Goal: Browse casually: Explore the website without a specific task or goal

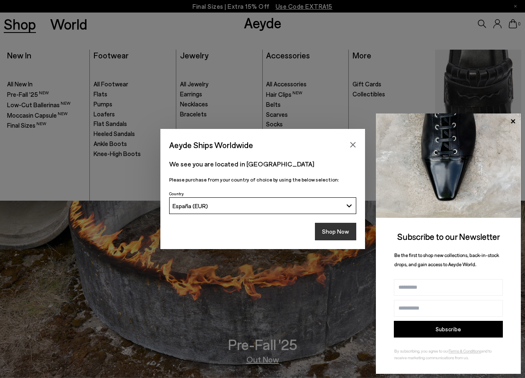
click at [346, 233] on button "Shop Now" at bounding box center [335, 232] width 41 height 18
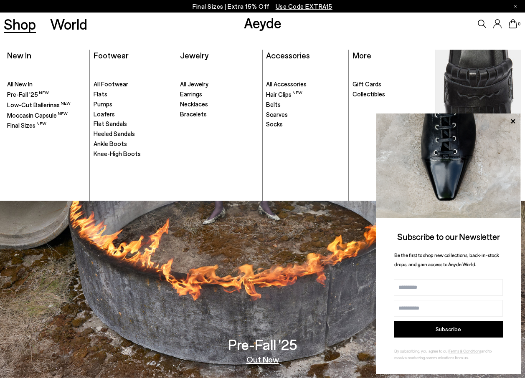
click at [105, 154] on span "Knee-High Boots" at bounding box center [116, 154] width 47 height 8
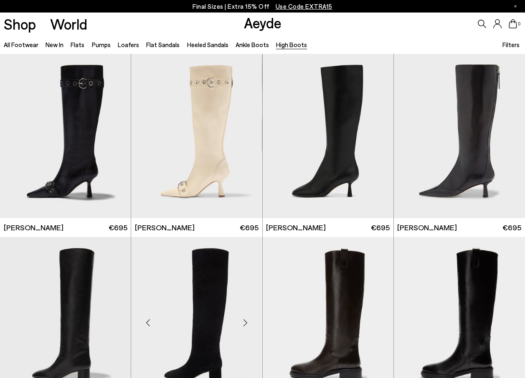
scroll to position [125, 0]
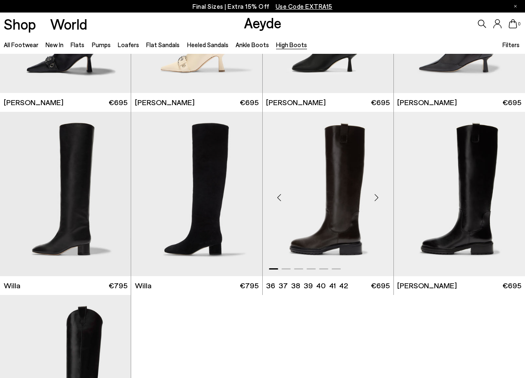
click at [376, 194] on div "Next slide" at bounding box center [376, 197] width 25 height 25
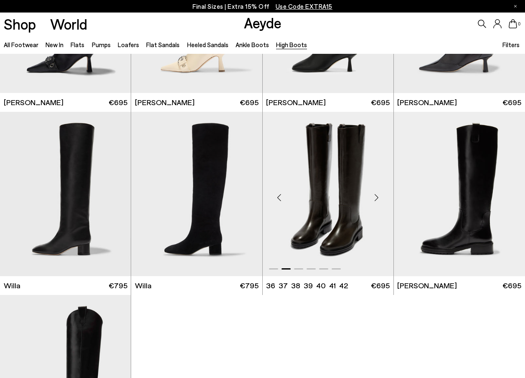
click at [376, 194] on div "Next slide" at bounding box center [376, 197] width 25 height 25
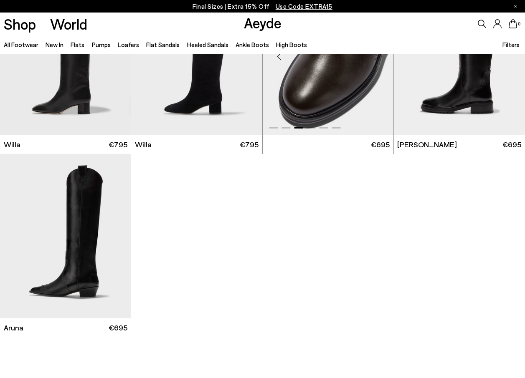
scroll to position [99, 0]
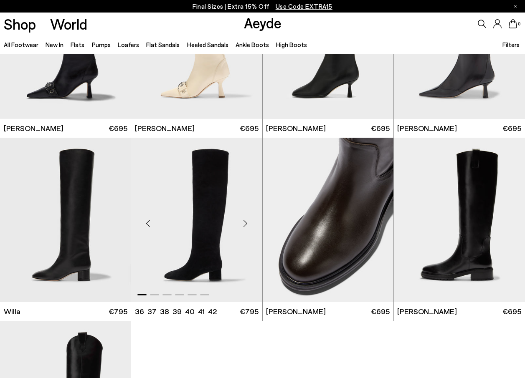
click at [246, 219] on div "Next slide" at bounding box center [245, 223] width 25 height 25
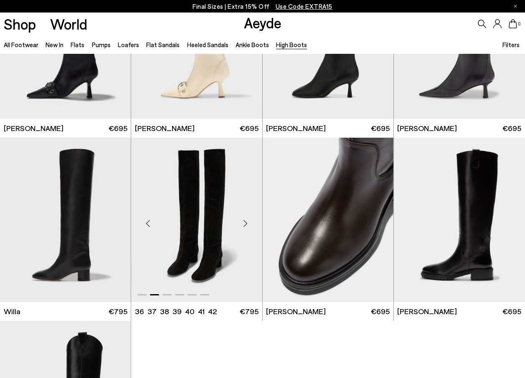
click at [246, 219] on div "Next slide" at bounding box center [245, 223] width 25 height 25
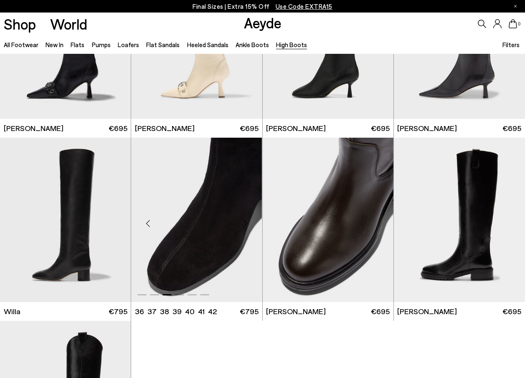
click at [246, 219] on div "Next slide" at bounding box center [245, 223] width 25 height 25
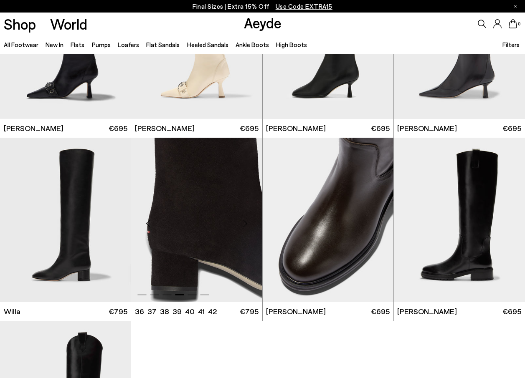
click at [246, 219] on div "Next slide" at bounding box center [245, 223] width 25 height 25
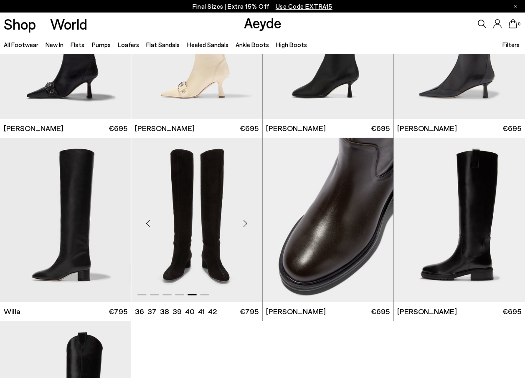
click at [246, 219] on div "Next slide" at bounding box center [245, 223] width 25 height 25
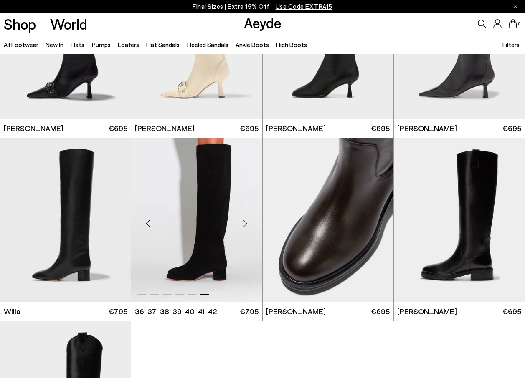
scroll to position [0, 0]
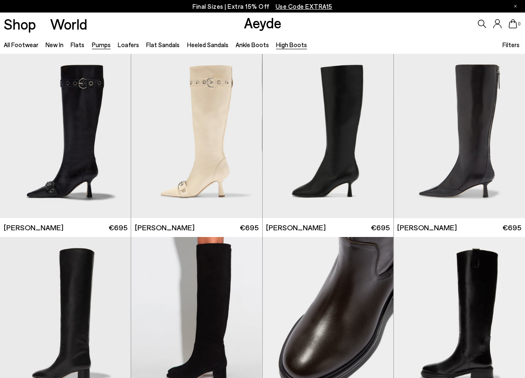
click at [102, 46] on link "Pumps" at bounding box center [101, 45] width 19 height 8
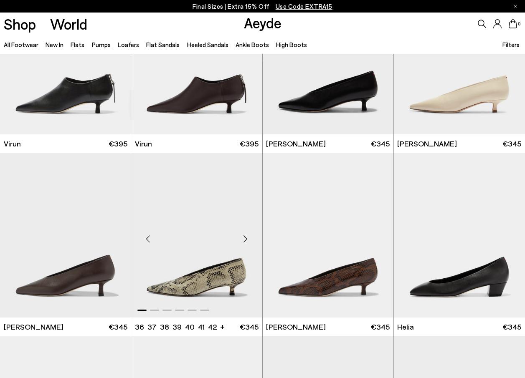
scroll to position [125, 0]
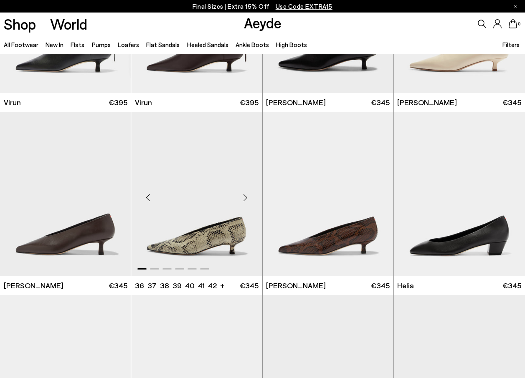
click at [243, 195] on div "Next slide" at bounding box center [245, 197] width 25 height 25
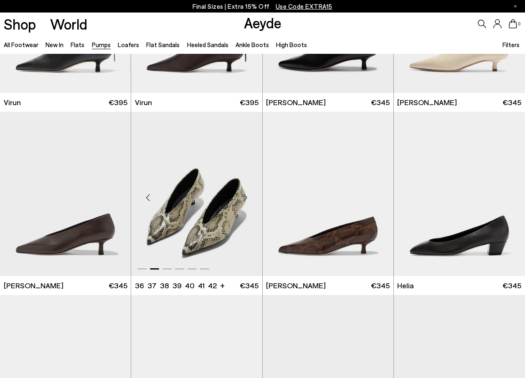
click at [243, 195] on div "Next slide" at bounding box center [245, 197] width 25 height 25
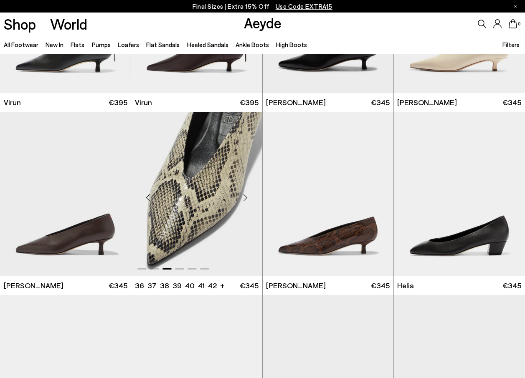
click at [243, 195] on div "Next slide" at bounding box center [245, 197] width 25 height 25
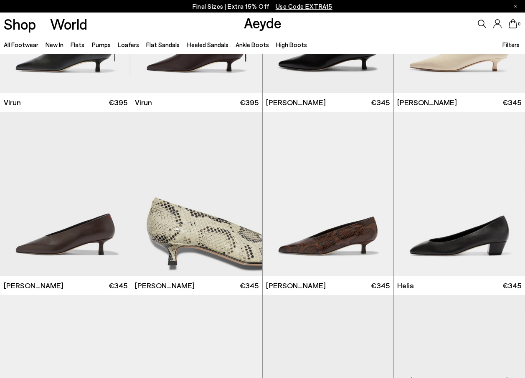
scroll to position [292, 0]
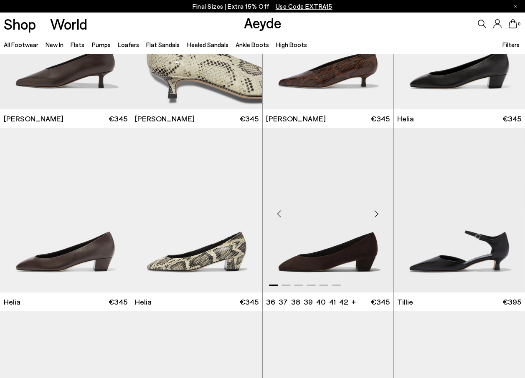
click at [377, 211] on div "Next slide" at bounding box center [376, 213] width 25 height 25
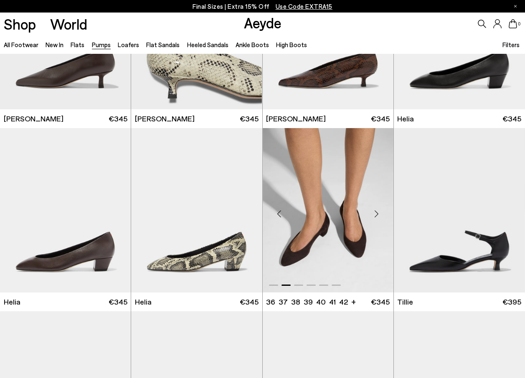
click at [377, 211] on div "Next slide" at bounding box center [376, 213] width 25 height 25
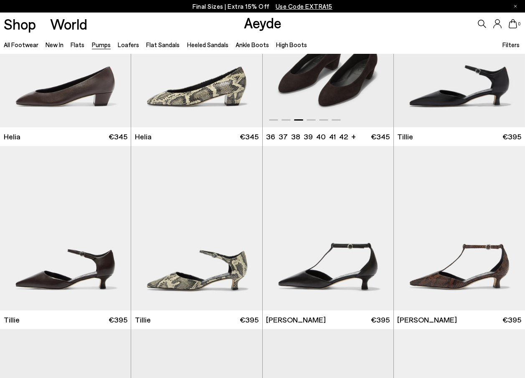
scroll to position [459, 0]
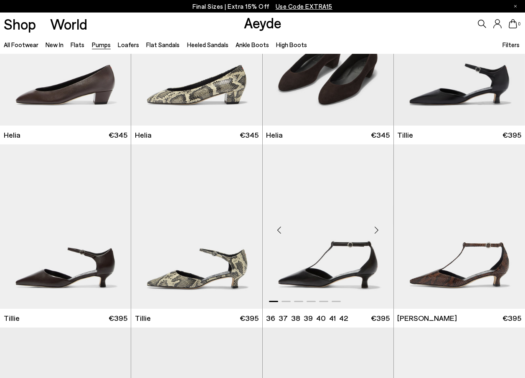
click at [376, 227] on div "Next slide" at bounding box center [376, 229] width 25 height 25
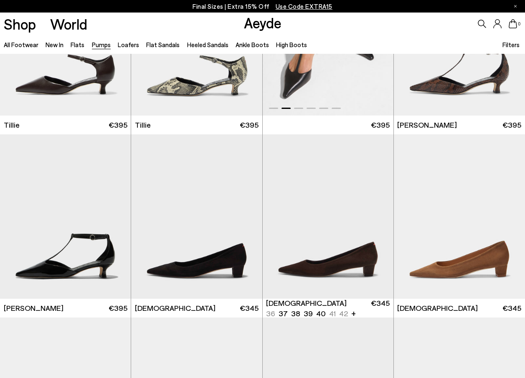
scroll to position [709, 0]
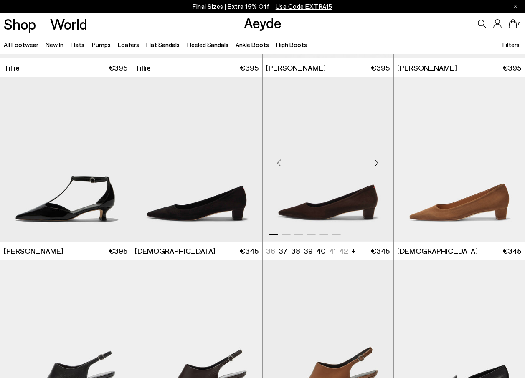
click at [379, 162] on div "Next slide" at bounding box center [376, 162] width 25 height 25
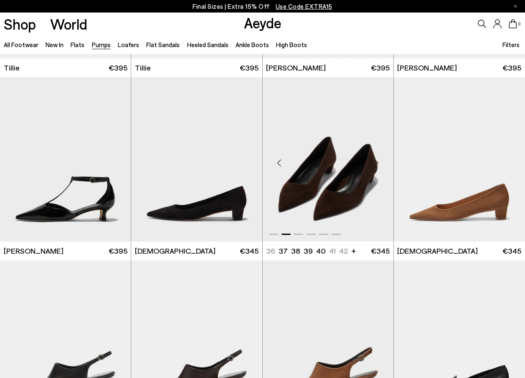
click at [379, 162] on div "Next slide" at bounding box center [376, 162] width 25 height 25
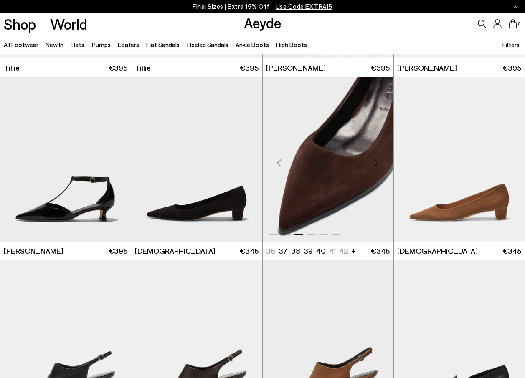
click at [379, 162] on div "Next slide" at bounding box center [376, 162] width 25 height 25
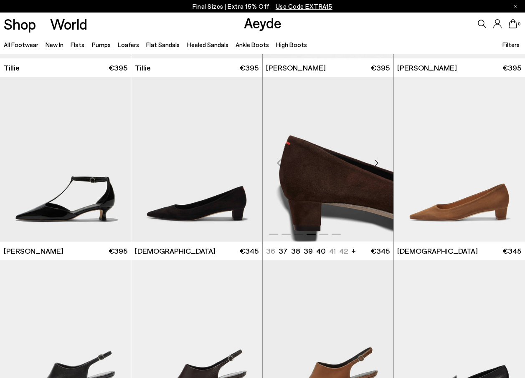
click at [379, 162] on div "Next slide" at bounding box center [376, 162] width 25 height 25
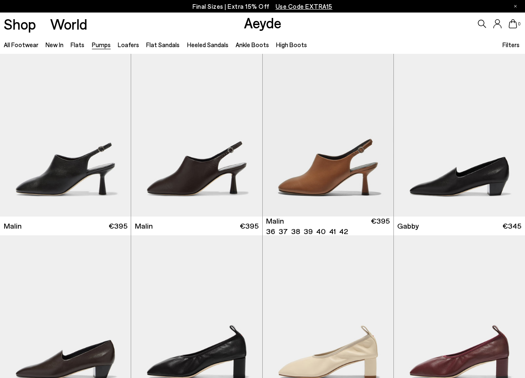
scroll to position [1043, 0]
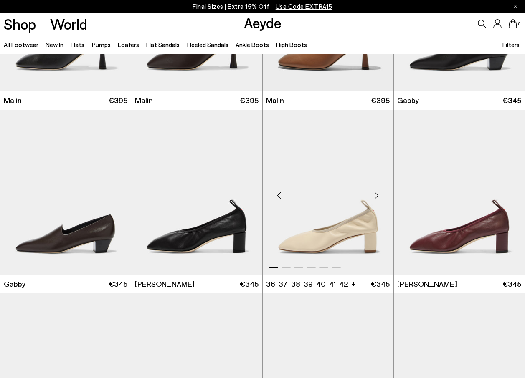
click at [377, 195] on div "Next slide" at bounding box center [376, 195] width 25 height 25
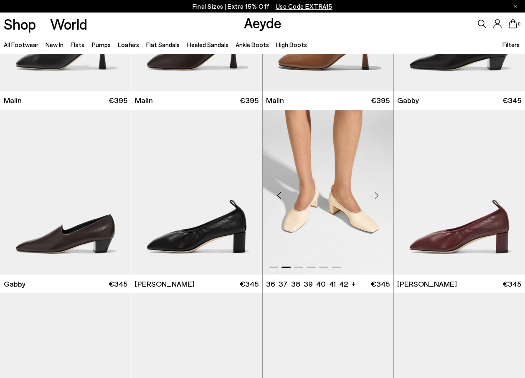
click at [377, 195] on div "Next slide" at bounding box center [376, 195] width 25 height 25
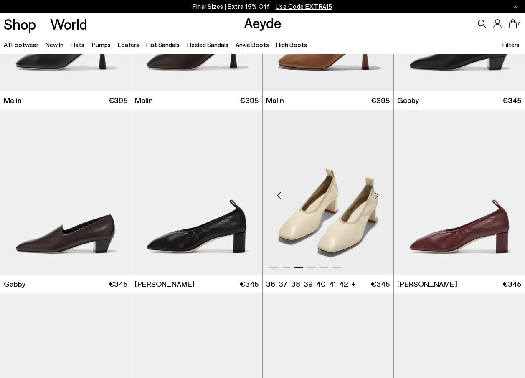
click at [377, 195] on div "Next slide" at bounding box center [376, 195] width 25 height 25
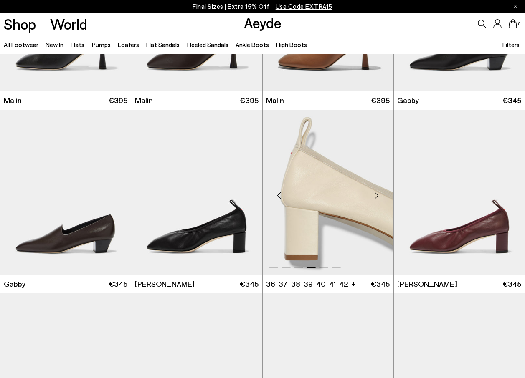
click at [377, 195] on div "Next slide" at bounding box center [376, 195] width 25 height 25
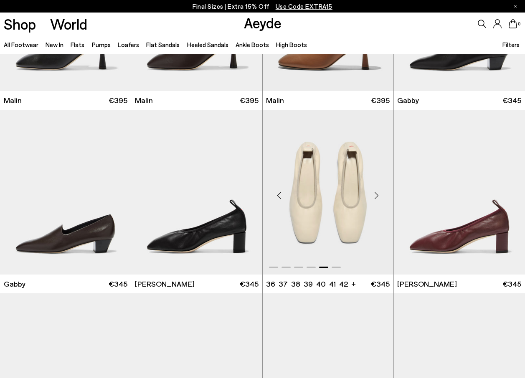
click at [377, 195] on div "Next slide" at bounding box center [376, 195] width 25 height 25
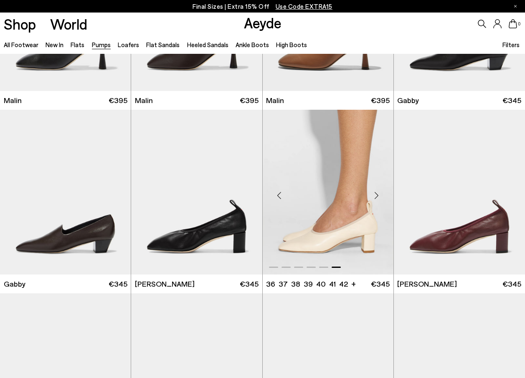
click at [377, 195] on div "Next slide" at bounding box center [376, 195] width 25 height 25
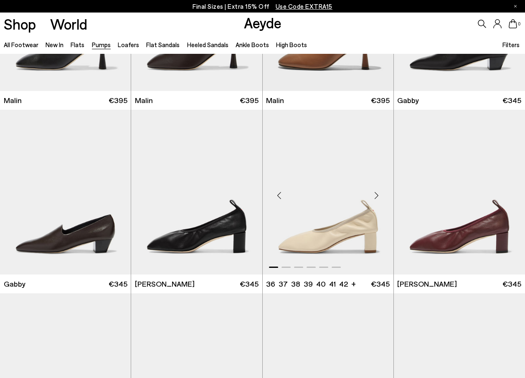
scroll to position [1127, 0]
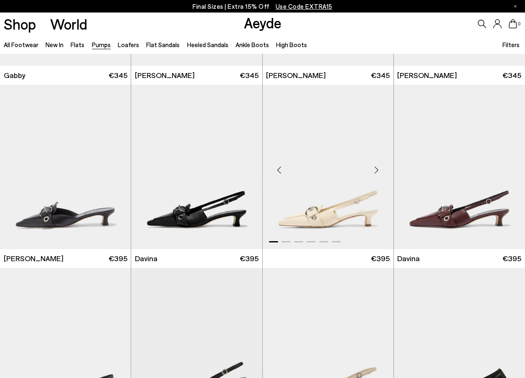
scroll to position [1419, 0]
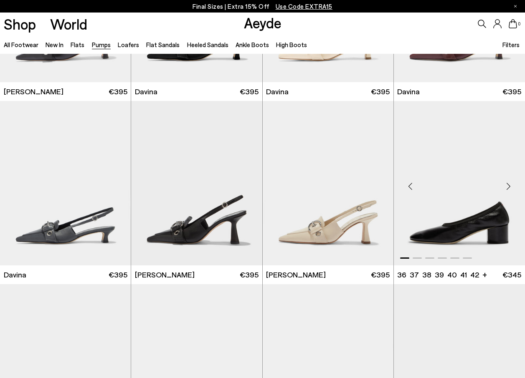
click at [507, 186] on div "Next slide" at bounding box center [507, 186] width 25 height 25
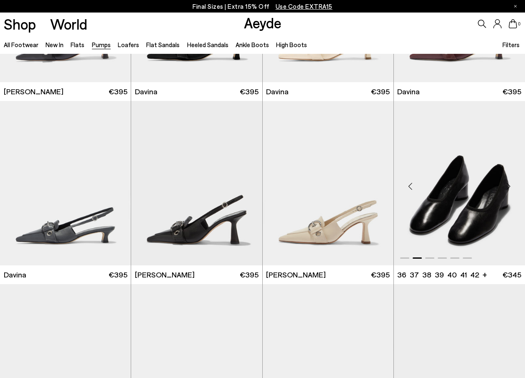
click at [508, 182] on div "Next slide" at bounding box center [507, 186] width 25 height 25
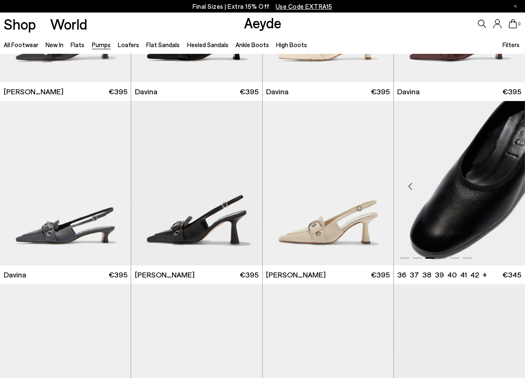
click at [508, 182] on div "Next slide" at bounding box center [507, 186] width 25 height 25
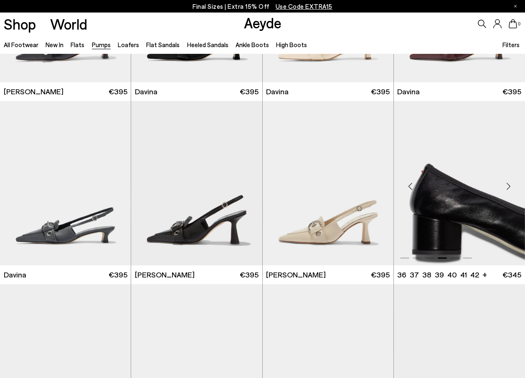
click at [508, 182] on div "Next slide" at bounding box center [507, 186] width 25 height 25
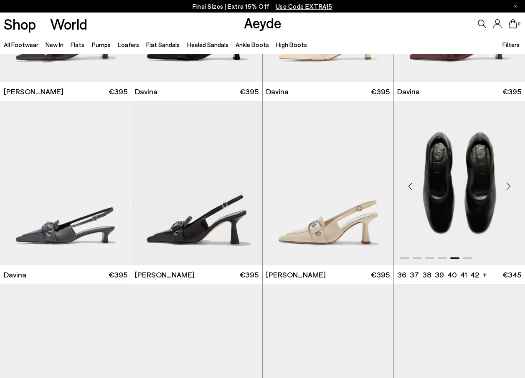
click at [508, 182] on div "Next slide" at bounding box center [507, 186] width 25 height 25
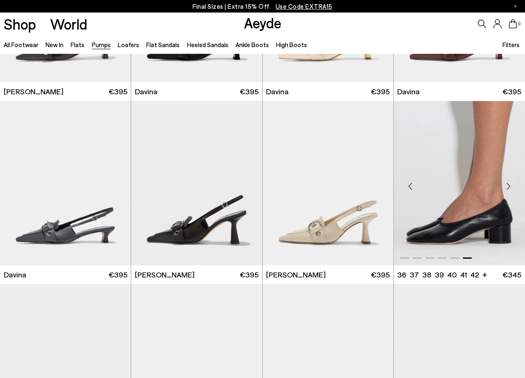
click at [508, 182] on div "Next slide" at bounding box center [507, 186] width 25 height 25
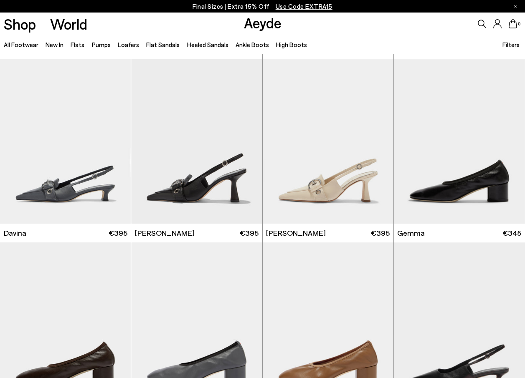
scroll to position [1544, 0]
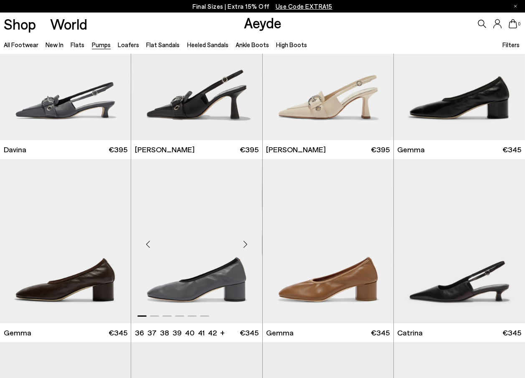
click at [245, 243] on div "Next slide" at bounding box center [245, 244] width 25 height 25
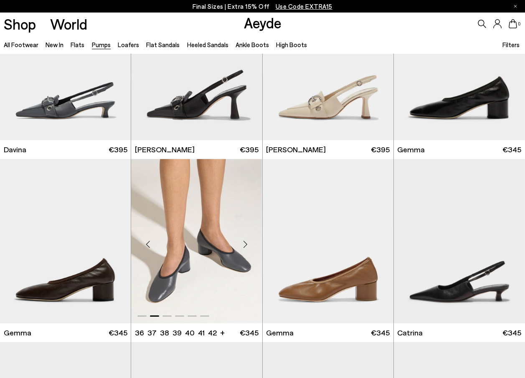
click at [245, 243] on div "Next slide" at bounding box center [245, 244] width 25 height 25
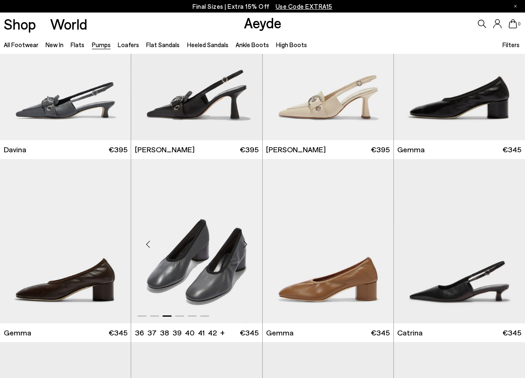
click at [245, 243] on div "Next slide" at bounding box center [245, 244] width 25 height 25
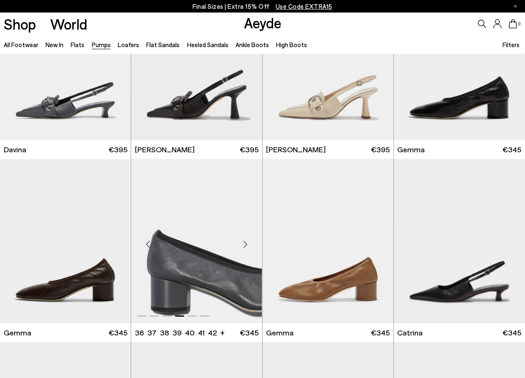
click at [245, 243] on div "Next slide" at bounding box center [245, 244] width 25 height 25
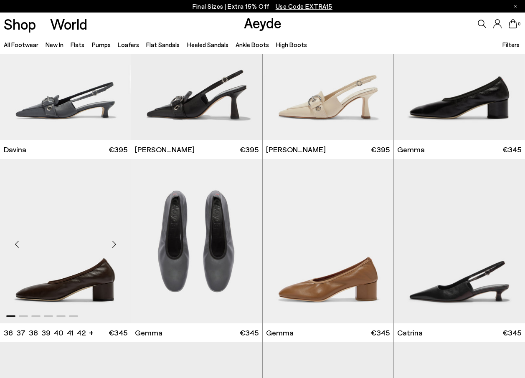
click at [114, 242] on div "Next slide" at bounding box center [113, 244] width 25 height 25
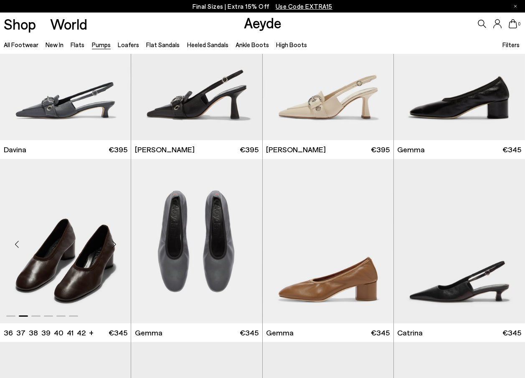
click at [114, 242] on div "Next slide" at bounding box center [113, 244] width 25 height 25
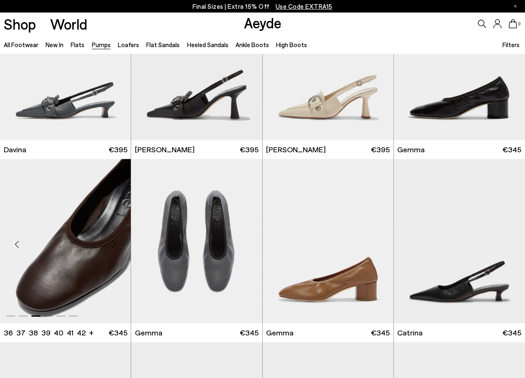
click at [114, 242] on div "Next slide" at bounding box center [113, 244] width 25 height 25
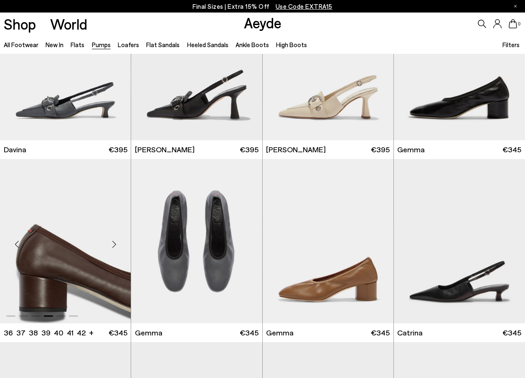
click at [114, 242] on div "Next slide" at bounding box center [113, 244] width 25 height 25
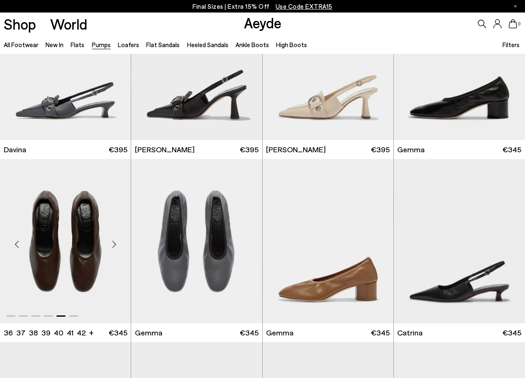
click at [114, 242] on div "Next slide" at bounding box center [113, 244] width 25 height 25
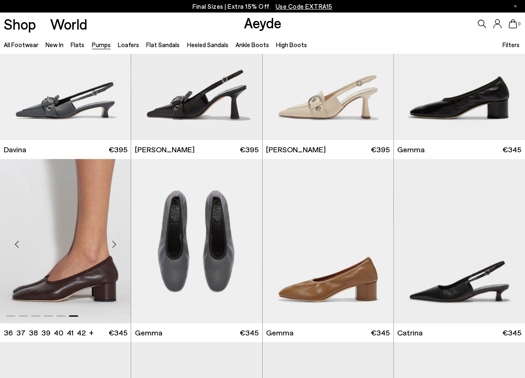
click at [114, 242] on div "Next slide" at bounding box center [113, 244] width 25 height 25
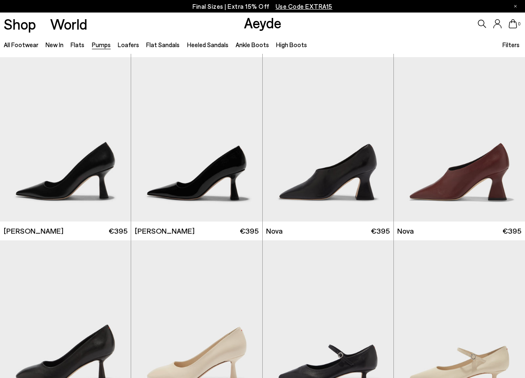
scroll to position [2546, 0]
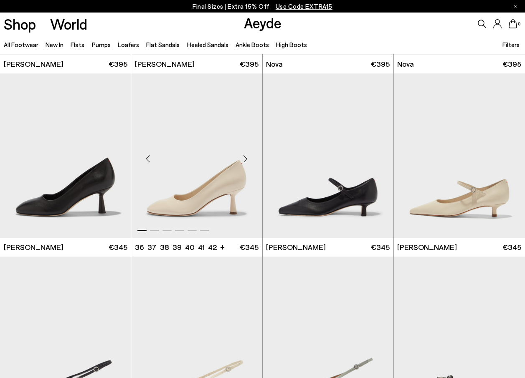
click at [247, 158] on div "Next slide" at bounding box center [245, 158] width 25 height 25
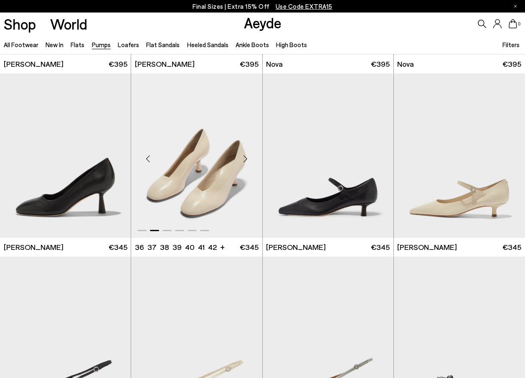
click at [247, 158] on div "Next slide" at bounding box center [245, 158] width 25 height 25
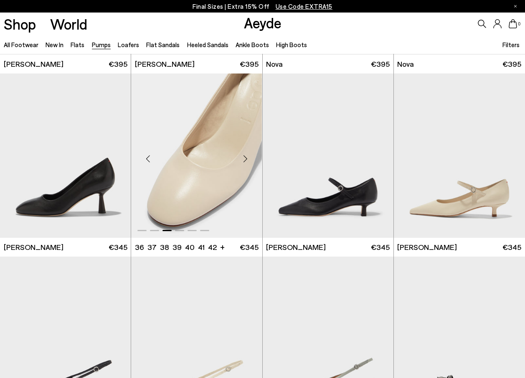
click at [247, 158] on div "Next slide" at bounding box center [245, 158] width 25 height 25
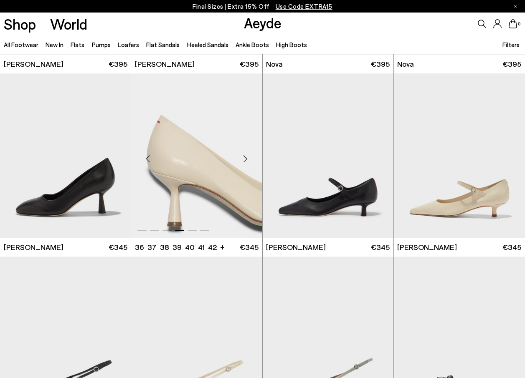
click at [247, 158] on div "Next slide" at bounding box center [245, 158] width 25 height 25
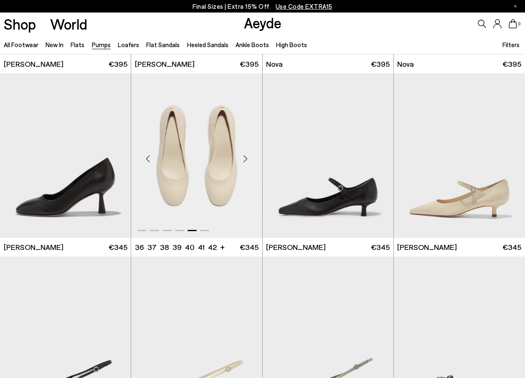
click at [247, 158] on div "Next slide" at bounding box center [245, 158] width 25 height 25
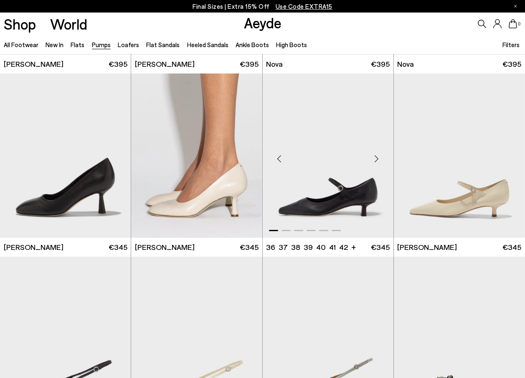
click at [376, 156] on div "Next slide" at bounding box center [376, 158] width 25 height 25
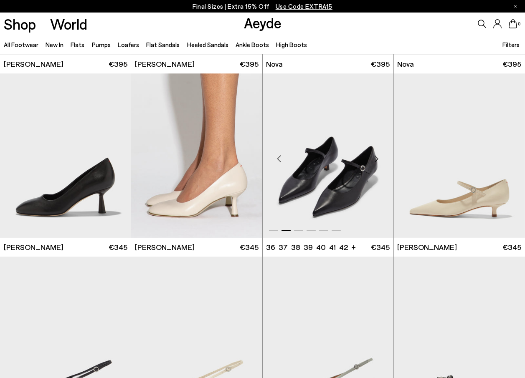
click at [376, 156] on div "Next slide" at bounding box center [376, 158] width 25 height 25
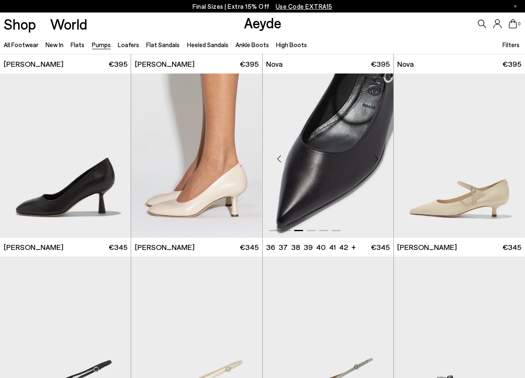
click at [376, 156] on div "Next slide" at bounding box center [376, 158] width 25 height 25
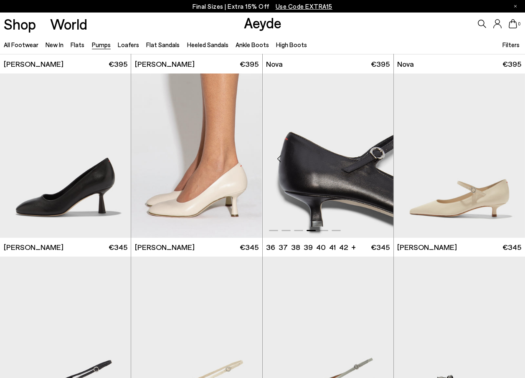
click at [376, 156] on div "Next slide" at bounding box center [376, 158] width 25 height 25
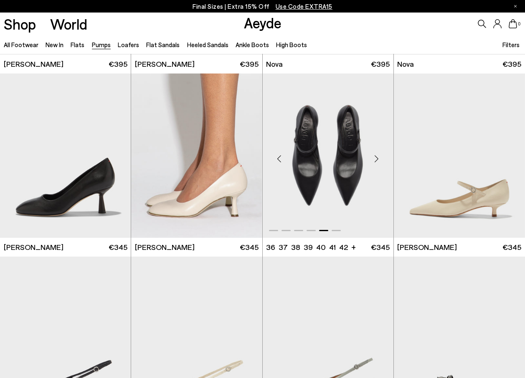
click at [376, 156] on div "Next slide" at bounding box center [376, 158] width 25 height 25
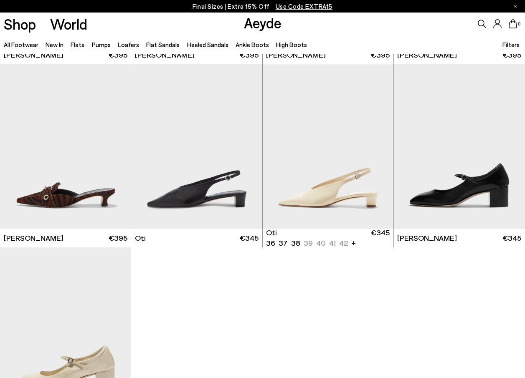
scroll to position [3005, 0]
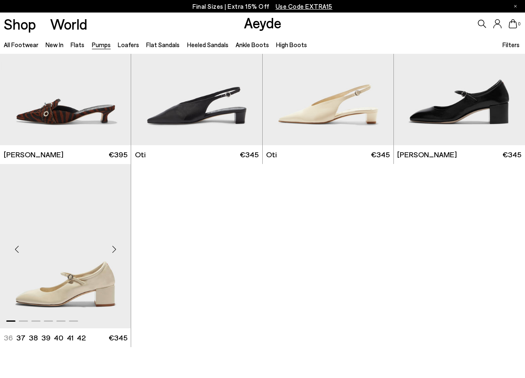
click at [116, 248] on div "Next slide" at bounding box center [113, 249] width 25 height 25
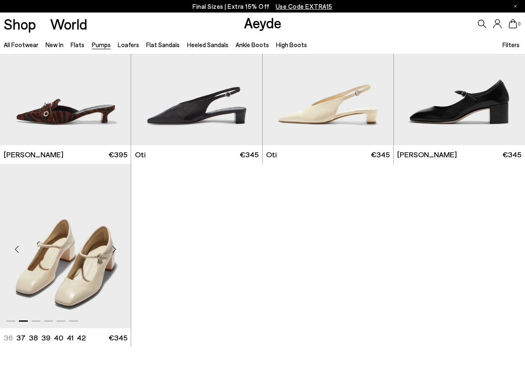
click at [116, 248] on div "Next slide" at bounding box center [113, 249] width 25 height 25
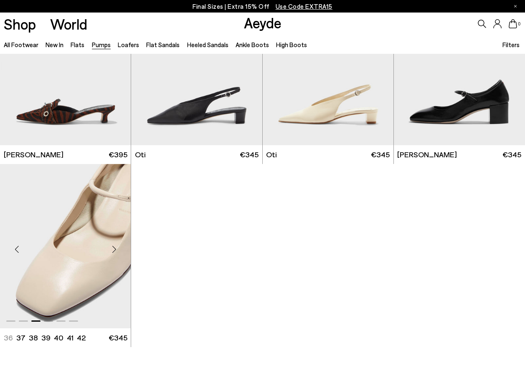
click at [116, 248] on div "Next slide" at bounding box center [113, 249] width 25 height 25
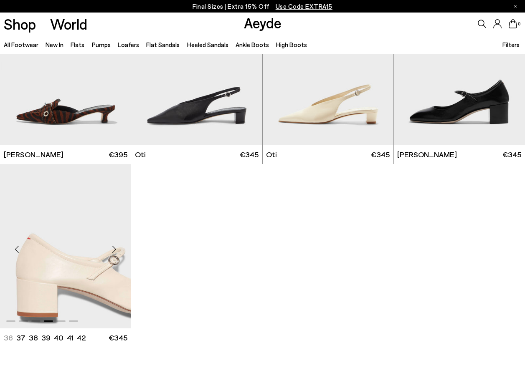
click at [116, 248] on div "Next slide" at bounding box center [113, 249] width 25 height 25
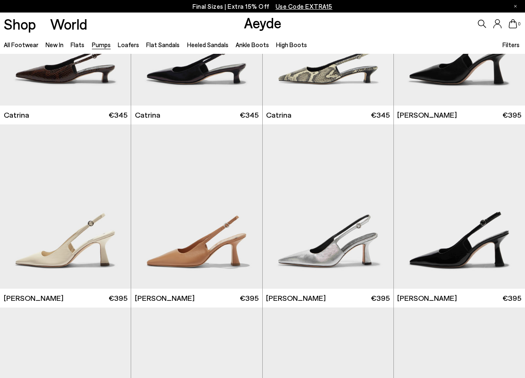
scroll to position [1669, 0]
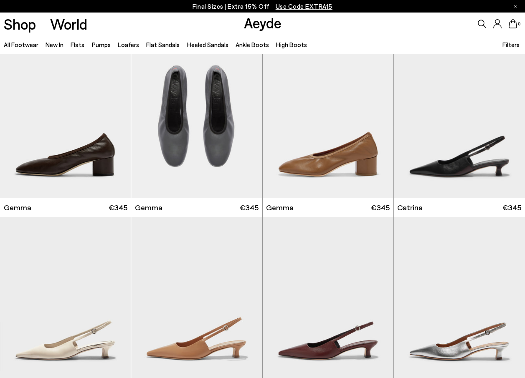
click at [54, 48] on link "New In" at bounding box center [54, 45] width 18 height 8
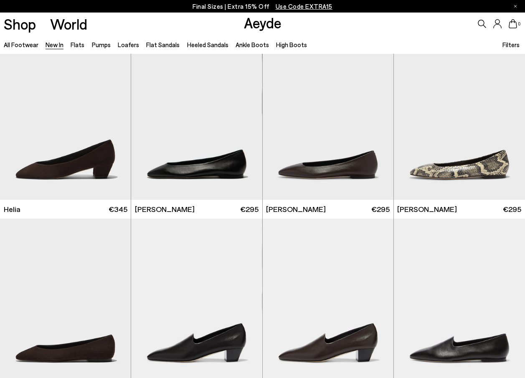
scroll to position [960, 0]
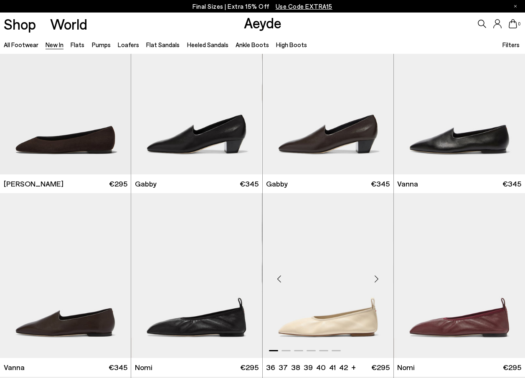
click at [375, 273] on div "Next slide" at bounding box center [376, 279] width 25 height 25
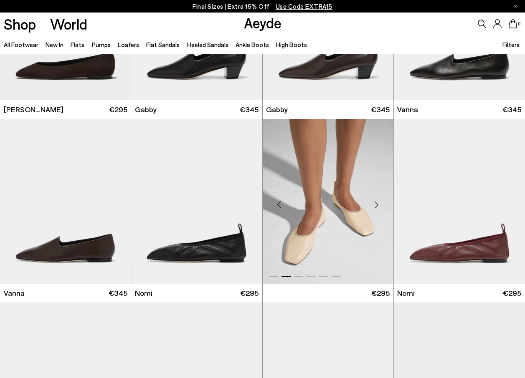
scroll to position [1169, 0]
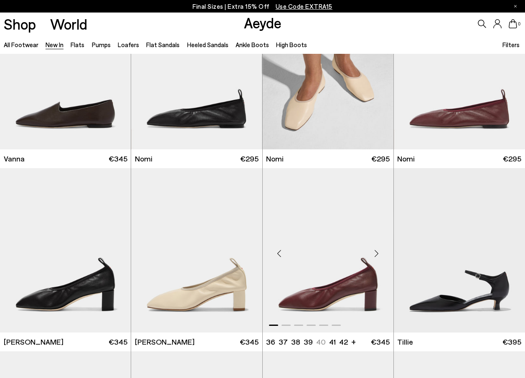
click at [378, 252] on div "Next slide" at bounding box center [376, 253] width 25 height 25
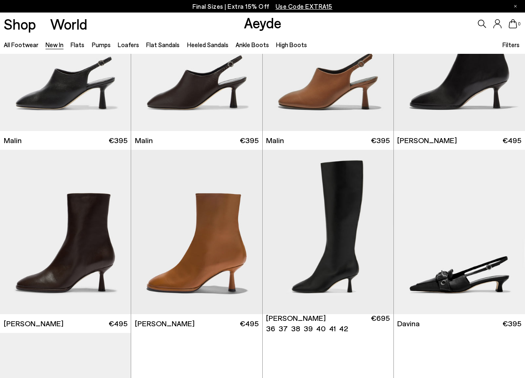
scroll to position [2128, 0]
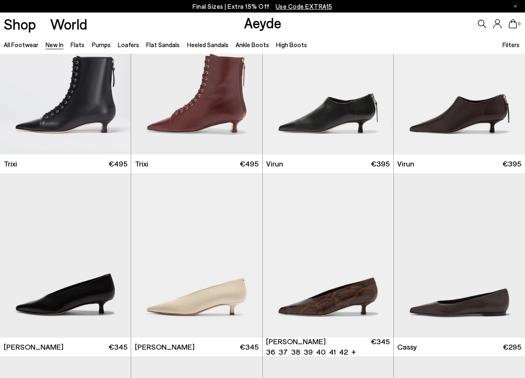
scroll to position [2838, 0]
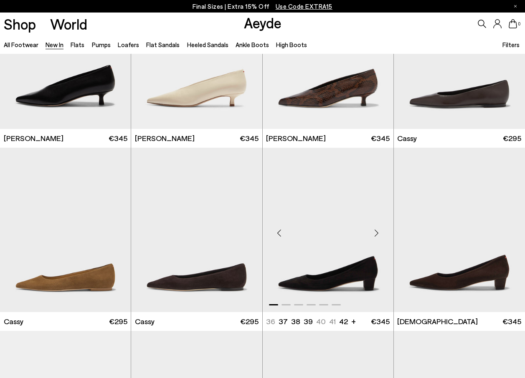
click at [374, 230] on div "Next slide" at bounding box center [376, 233] width 25 height 25
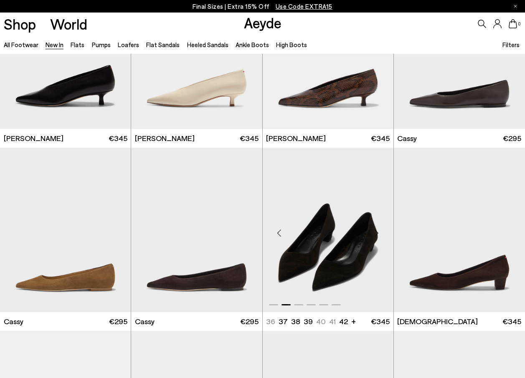
click at [374, 230] on div "Next slide" at bounding box center [376, 233] width 25 height 25
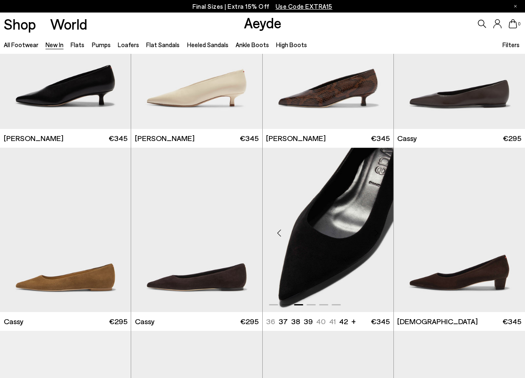
click at [374, 230] on div "Next slide" at bounding box center [376, 233] width 25 height 25
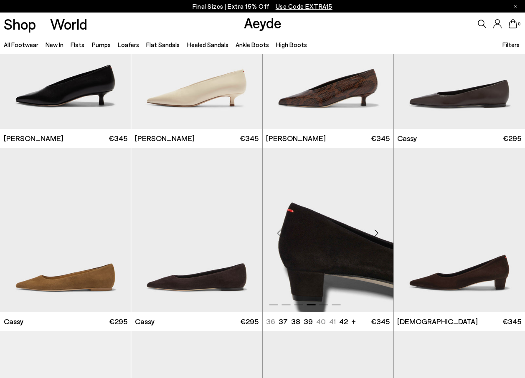
click at [374, 230] on div "Next slide" at bounding box center [376, 233] width 25 height 25
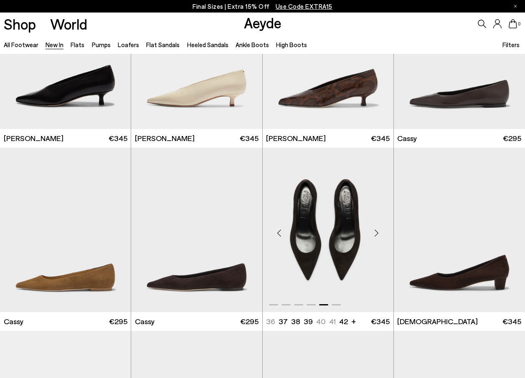
click at [374, 230] on div "Next slide" at bounding box center [376, 233] width 25 height 25
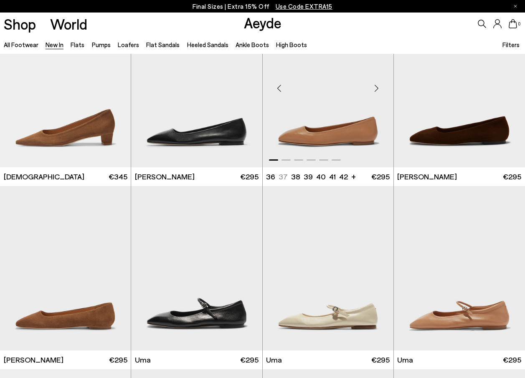
scroll to position [3213, 0]
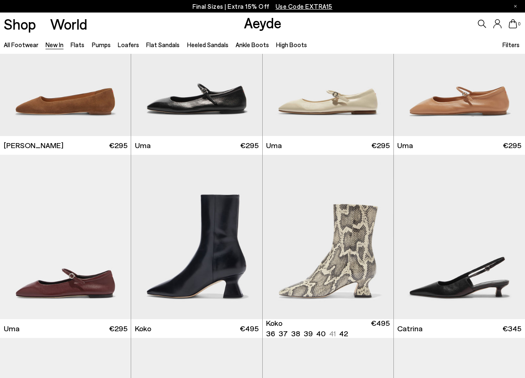
scroll to position [3589, 0]
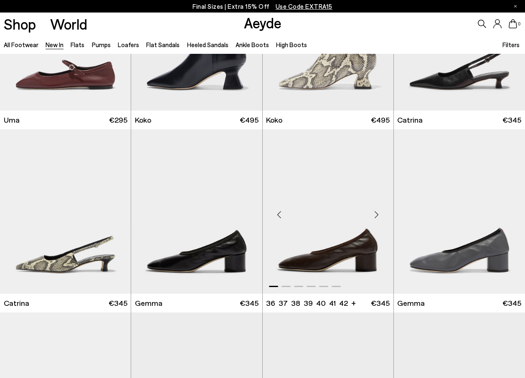
click at [375, 212] on div "Next slide" at bounding box center [376, 214] width 25 height 25
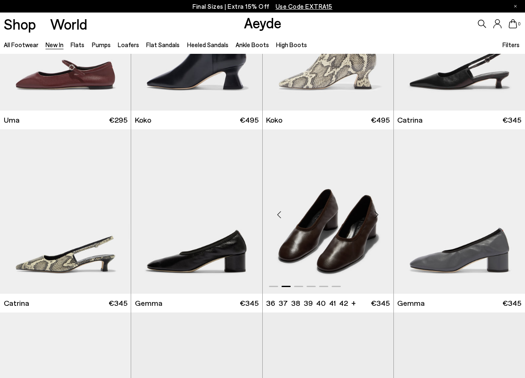
click at [375, 212] on div "Next slide" at bounding box center [376, 214] width 25 height 25
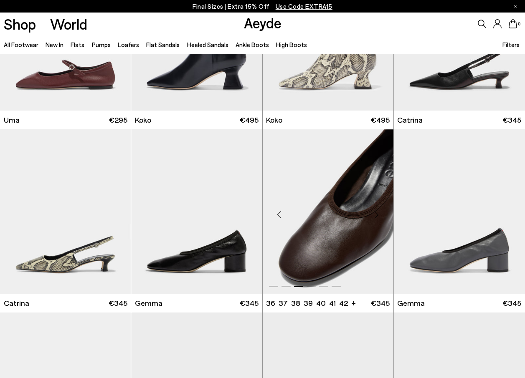
click at [375, 212] on div "Next slide" at bounding box center [376, 214] width 25 height 25
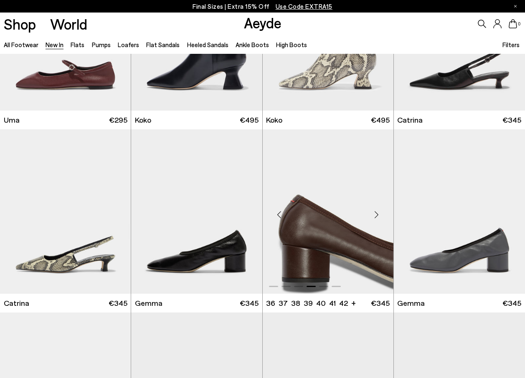
click at [375, 212] on div "Next slide" at bounding box center [376, 214] width 25 height 25
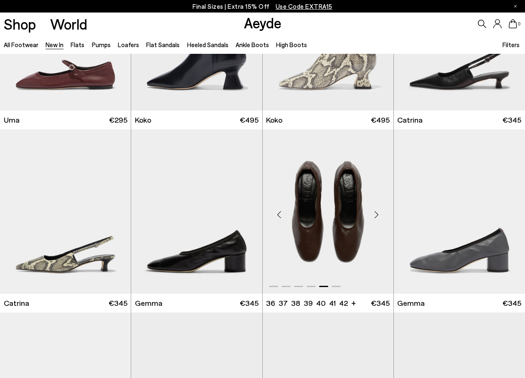
click at [375, 212] on div "Next slide" at bounding box center [376, 214] width 25 height 25
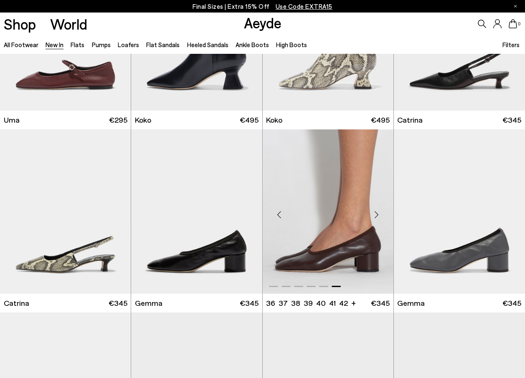
click at [375, 212] on div "Next slide" at bounding box center [376, 214] width 25 height 25
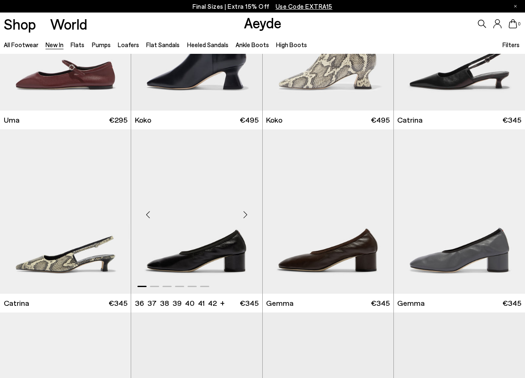
click at [246, 210] on div "Next slide" at bounding box center [245, 214] width 25 height 25
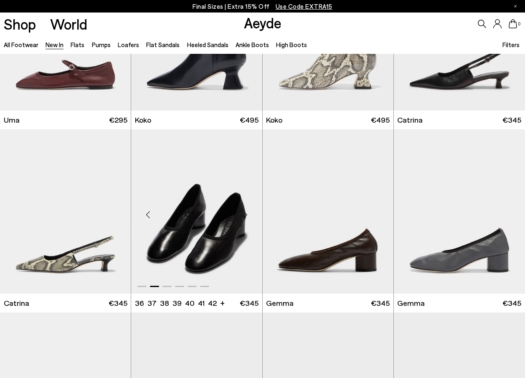
click at [246, 210] on div "Next slide" at bounding box center [245, 214] width 25 height 25
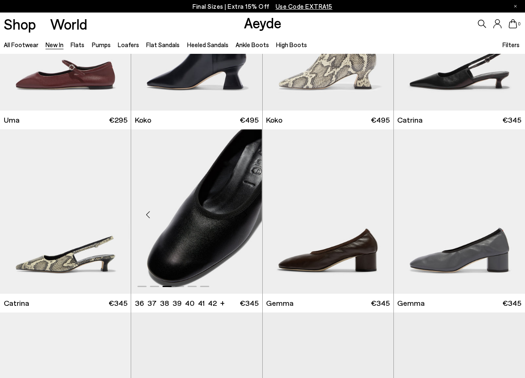
click at [246, 210] on div "Next slide" at bounding box center [245, 214] width 25 height 25
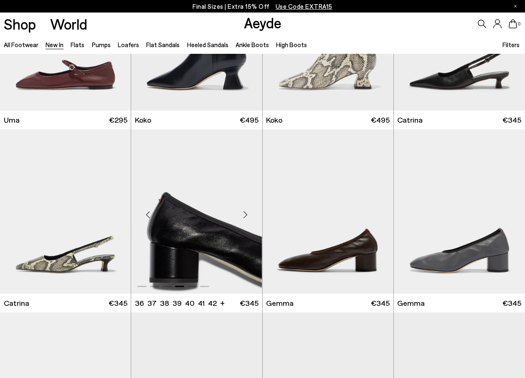
click at [246, 210] on div "Next slide" at bounding box center [245, 214] width 25 height 25
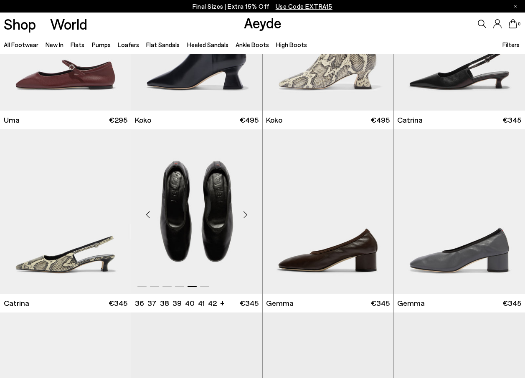
click at [246, 210] on div "Next slide" at bounding box center [245, 214] width 25 height 25
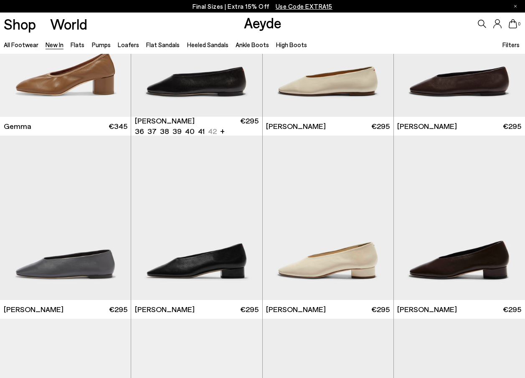
scroll to position [4006, 0]
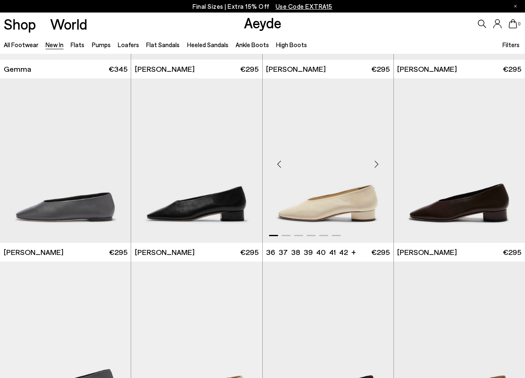
click at [376, 163] on div "Next slide" at bounding box center [376, 163] width 25 height 25
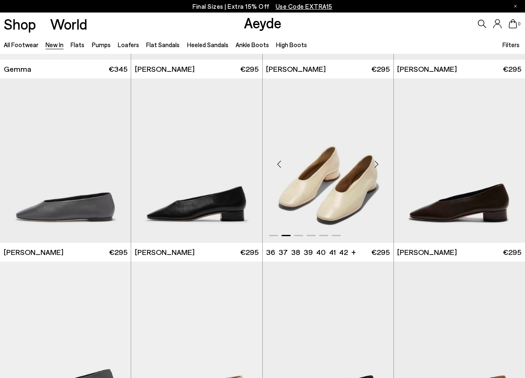
click at [376, 163] on div "Next slide" at bounding box center [376, 163] width 25 height 25
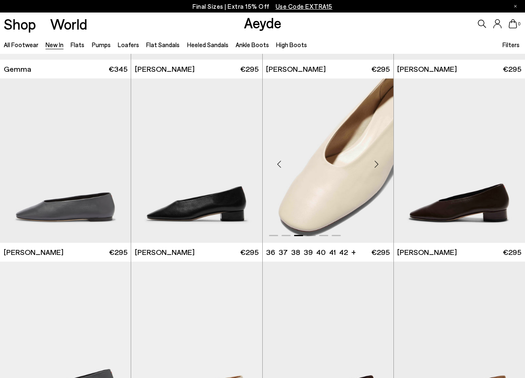
click at [376, 163] on div "Next slide" at bounding box center [376, 163] width 25 height 25
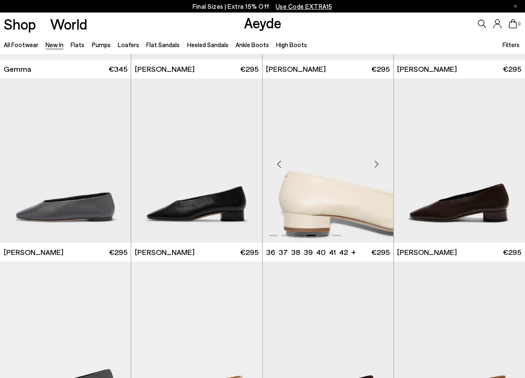
click at [376, 163] on div "Next slide" at bounding box center [376, 163] width 25 height 25
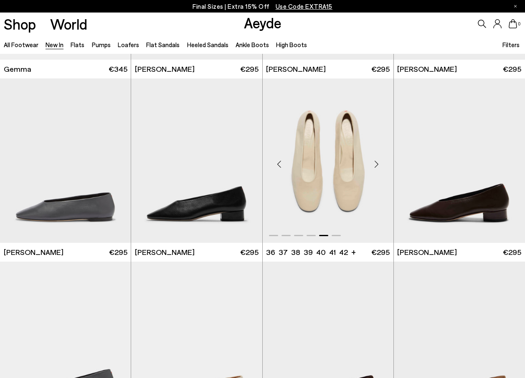
click at [376, 163] on div "Next slide" at bounding box center [376, 163] width 25 height 25
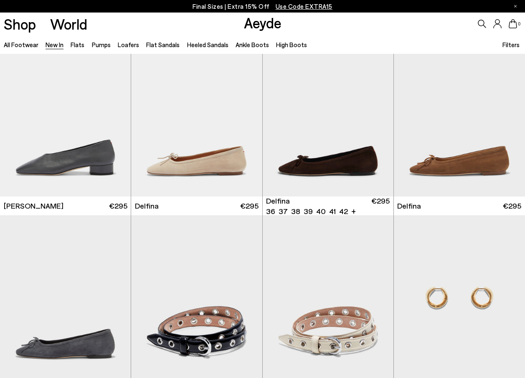
scroll to position [4299, 0]
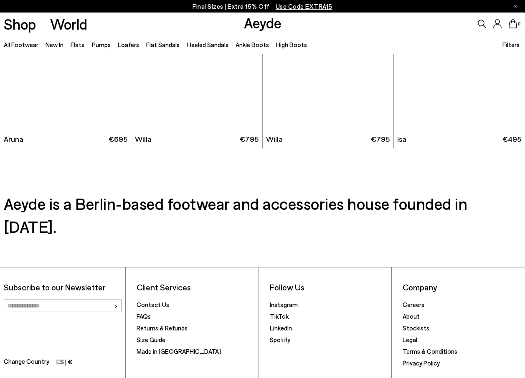
scroll to position [5968, 0]
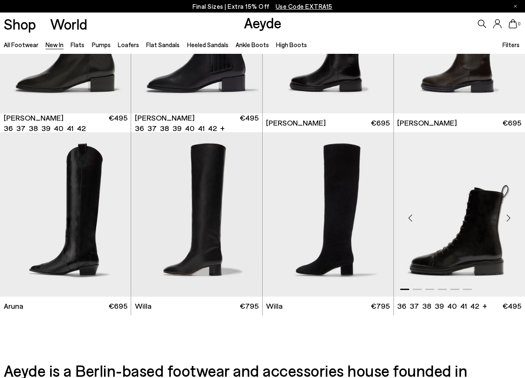
click at [506, 212] on div "Next slide" at bounding box center [507, 217] width 25 height 25
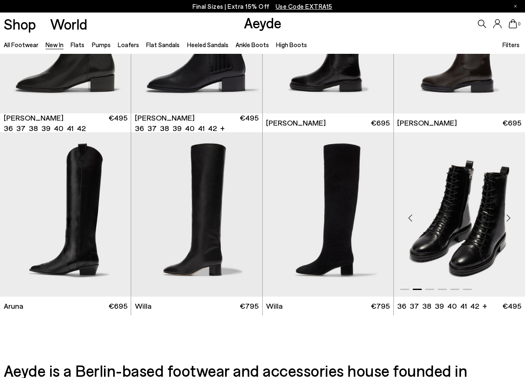
click at [506, 212] on div "Next slide" at bounding box center [507, 217] width 25 height 25
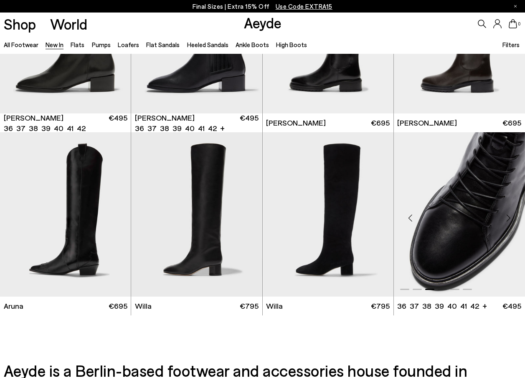
click at [506, 212] on div "Next slide" at bounding box center [507, 217] width 25 height 25
